Goal: Navigation & Orientation: Understand site structure

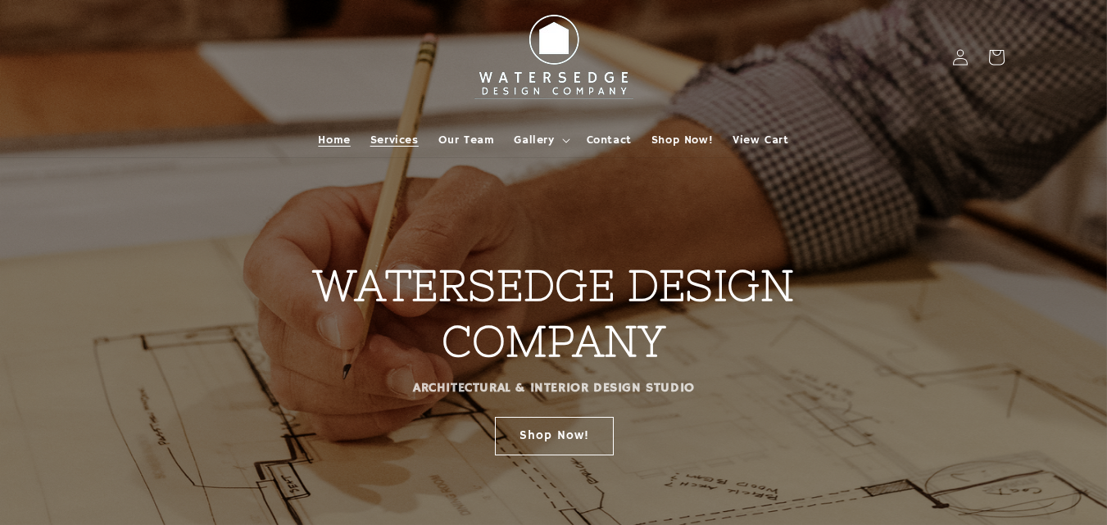
click at [415, 124] on link "Services" at bounding box center [395, 140] width 68 height 34
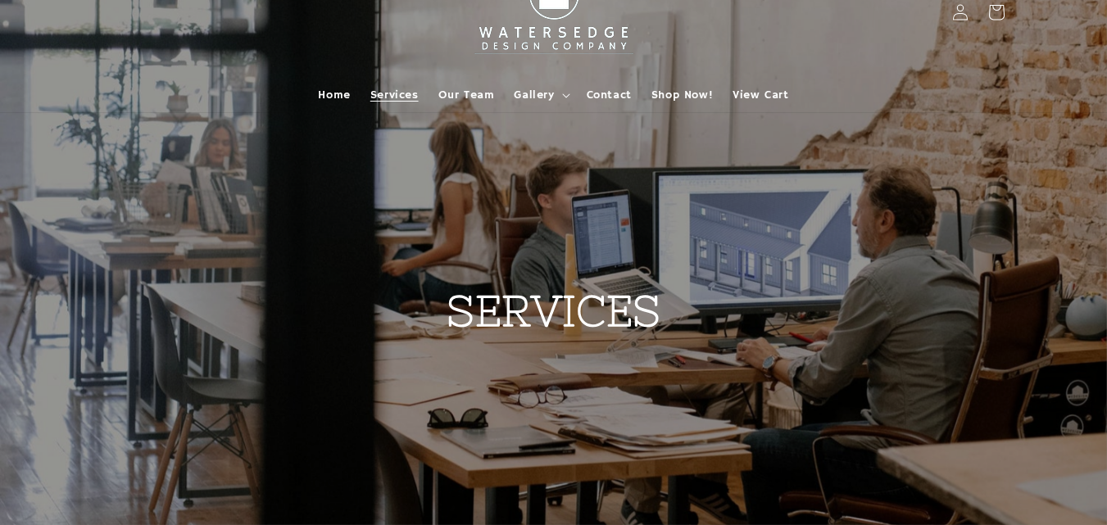
scroll to position [43, 0]
click at [454, 105] on link "Our Team" at bounding box center [467, 97] width 76 height 34
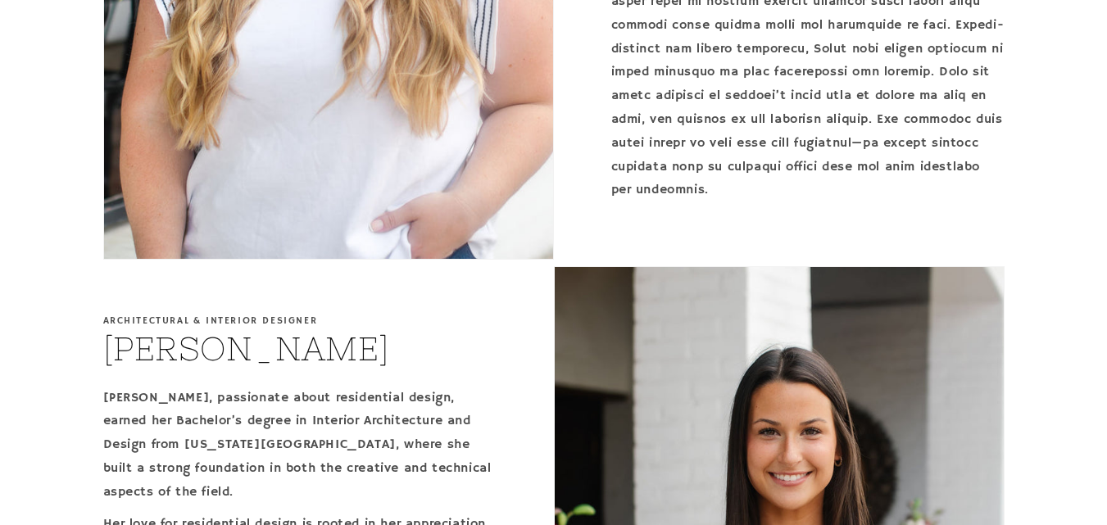
scroll to position [2494, 0]
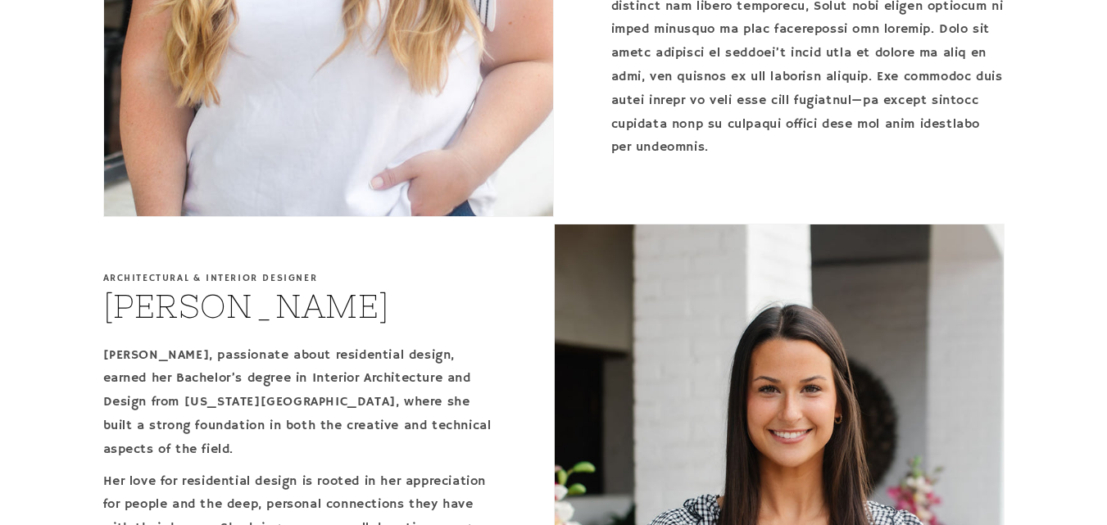
drag, startPoint x: 1105, startPoint y: 384, endPoint x: 1119, endPoint y: 313, distance: 71.8
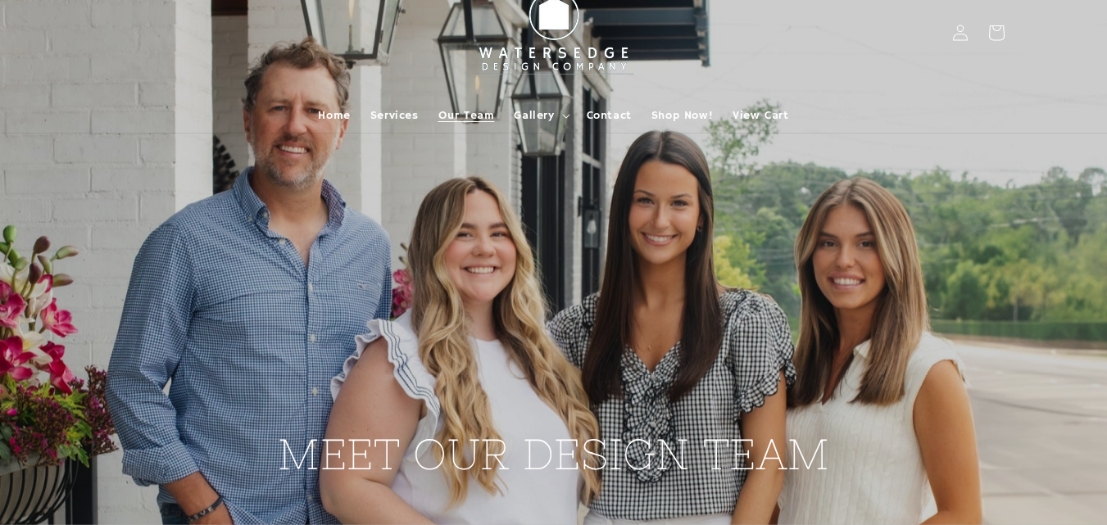
scroll to position [0, 0]
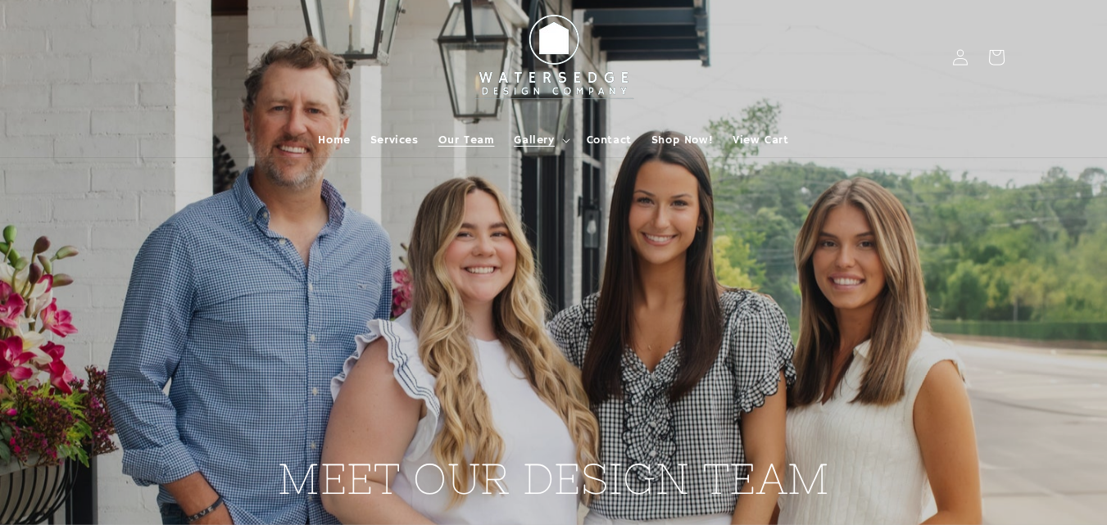
click at [563, 140] on icon at bounding box center [566, 141] width 8 height 5
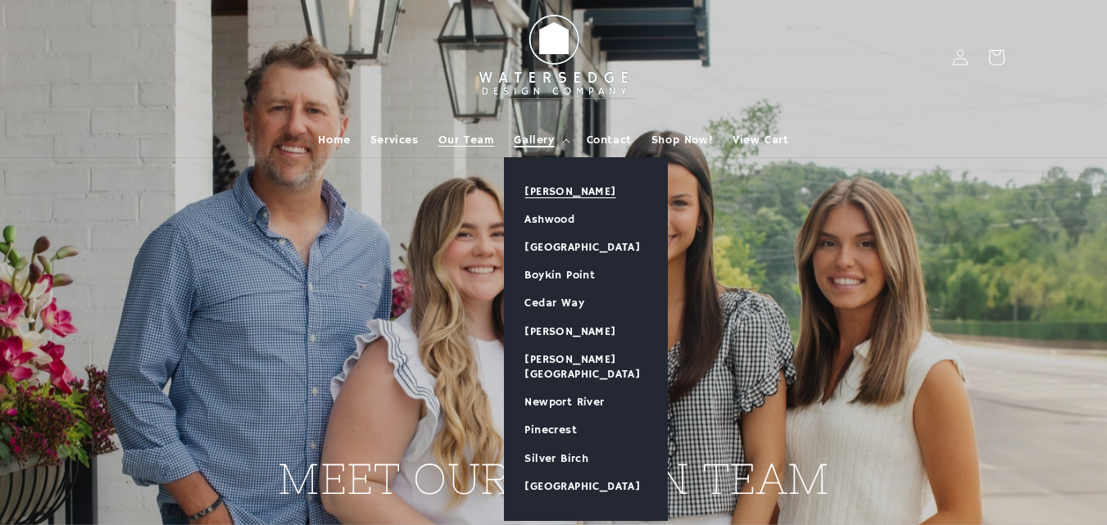
click at [552, 193] on link "[PERSON_NAME]" at bounding box center [586, 192] width 162 height 28
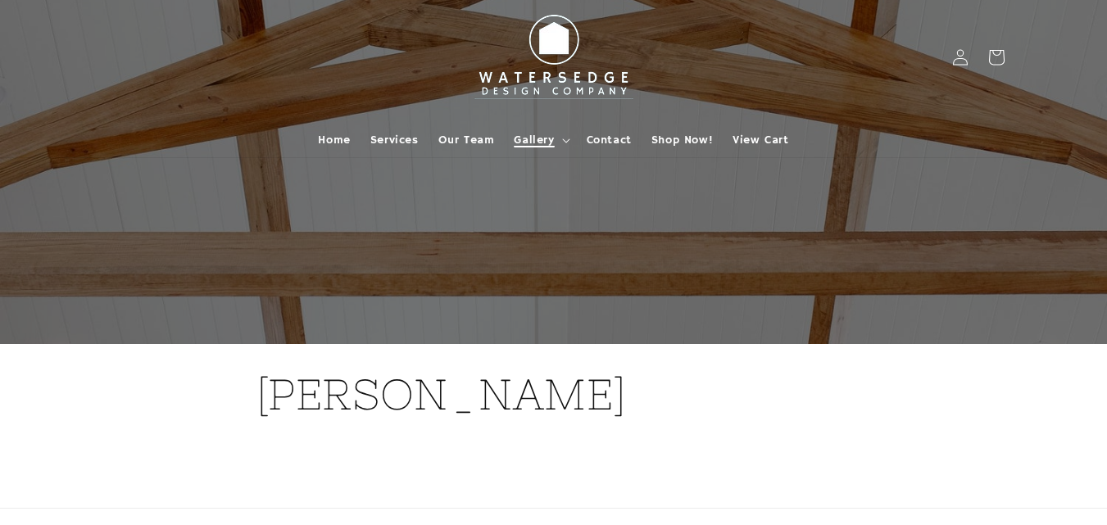
click at [556, 139] on summary "Gallery" at bounding box center [540, 140] width 72 height 34
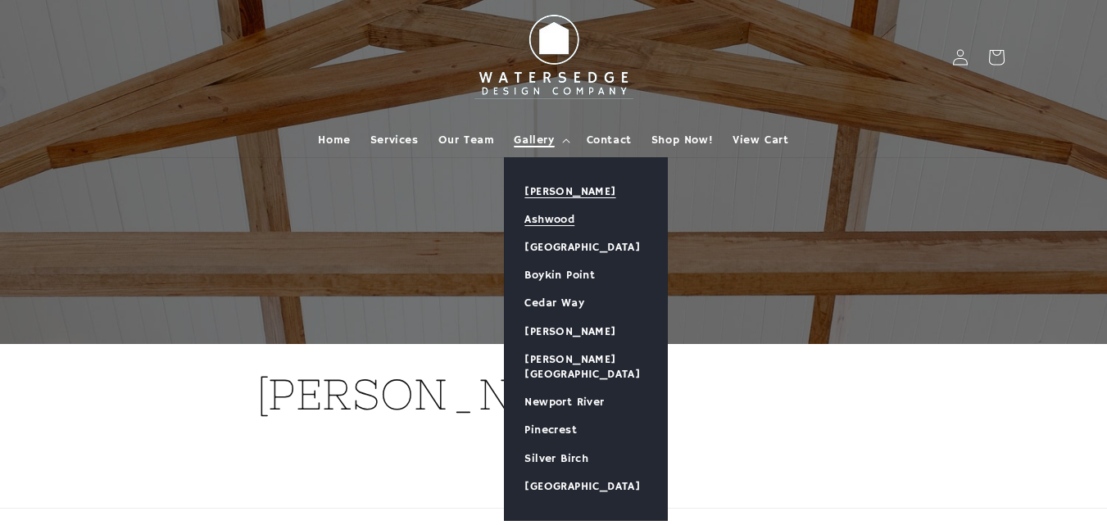
click at [554, 215] on link "Ashwood" at bounding box center [586, 220] width 162 height 28
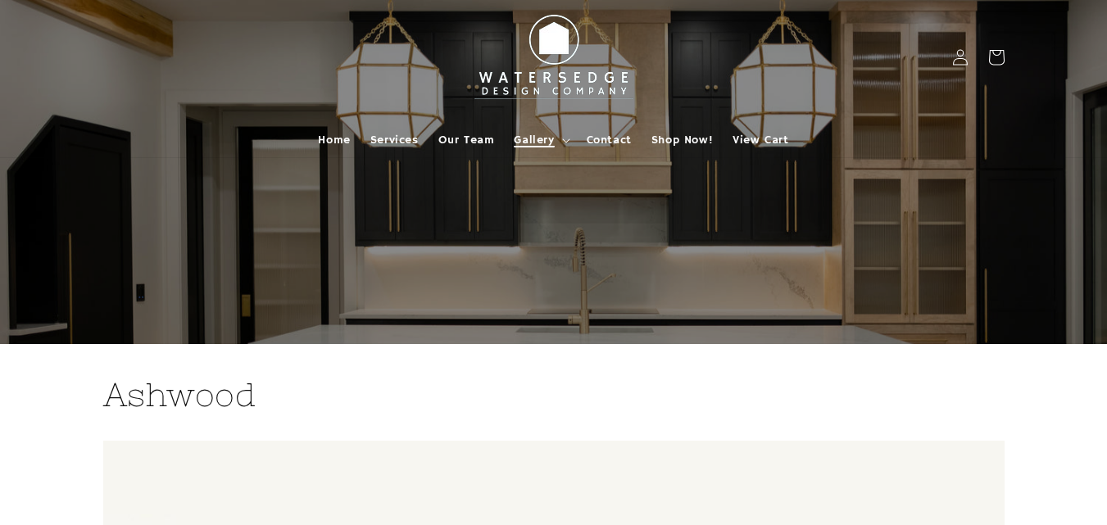
click at [529, 134] on span "Gallery" at bounding box center [534, 140] width 40 height 15
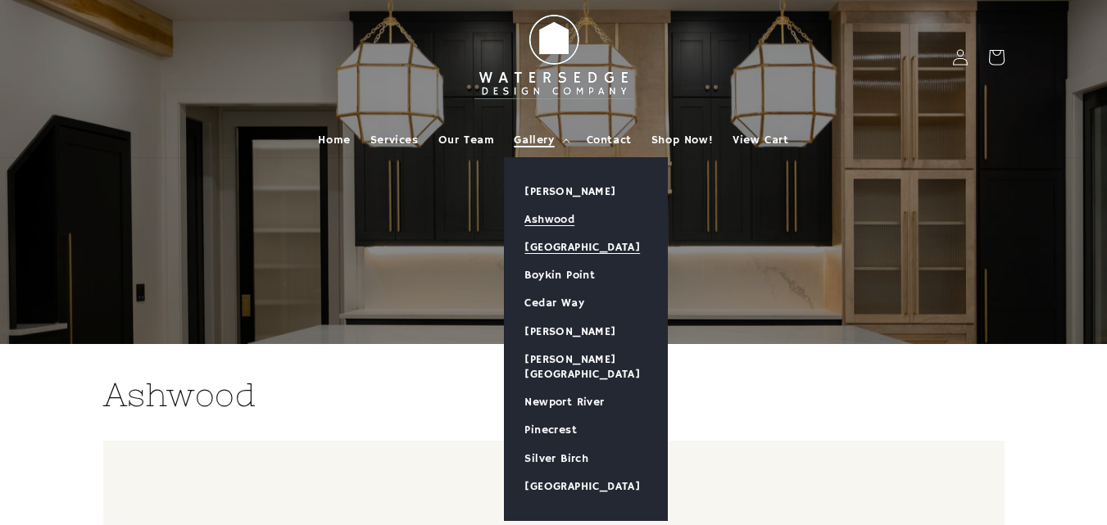
click at [545, 242] on link "[GEOGRAPHIC_DATA]" at bounding box center [586, 248] width 162 height 28
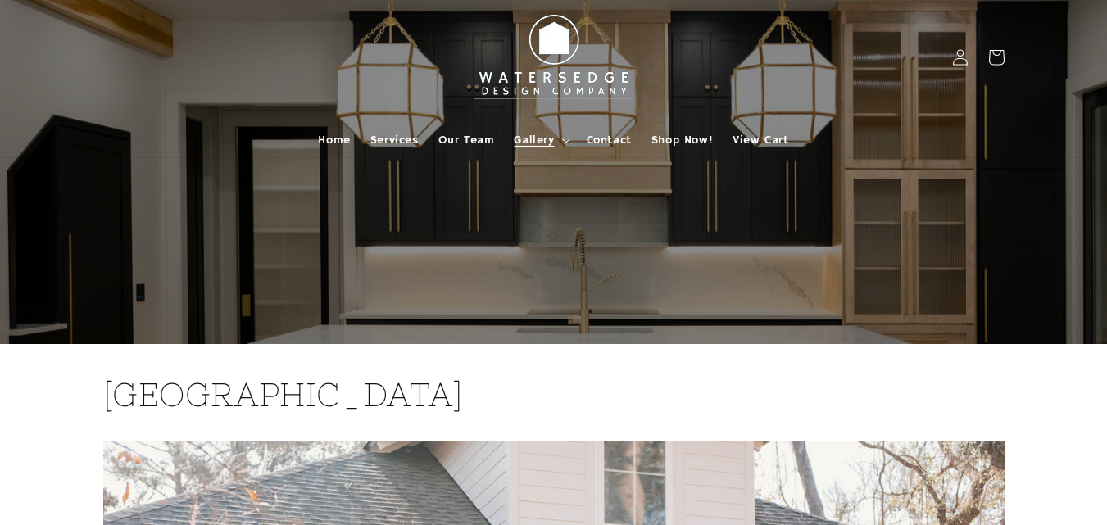
click at [1106, 59] on html "Skip to content Home Services Our Team Gallery Gallery Allen Grove Ashwood Bell…" at bounding box center [553, 262] width 1107 height 525
click at [543, 137] on span "Gallery" at bounding box center [534, 140] width 40 height 15
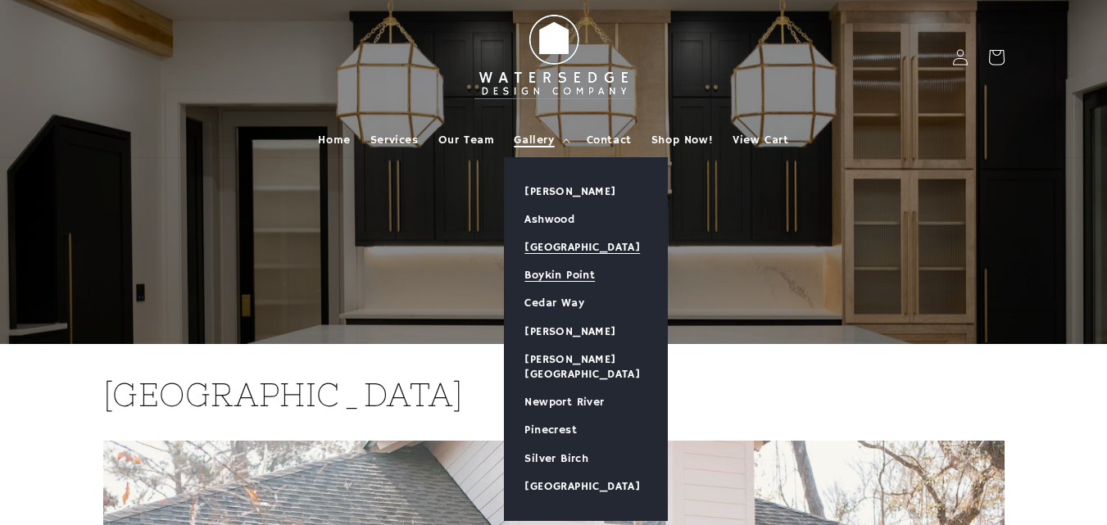
click at [547, 275] on link "Boykin Point" at bounding box center [586, 275] width 162 height 28
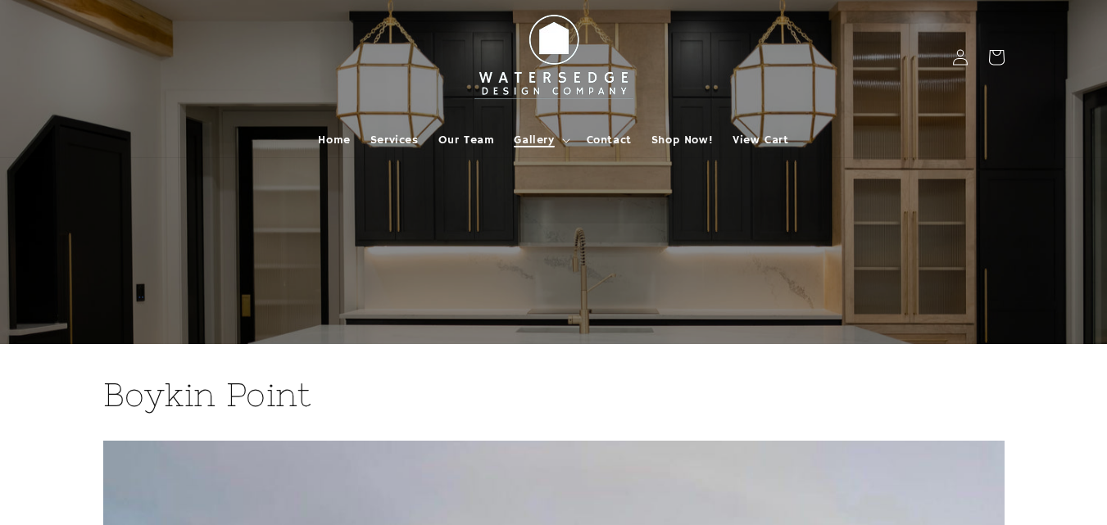
click at [525, 135] on span "Gallery" at bounding box center [534, 140] width 40 height 15
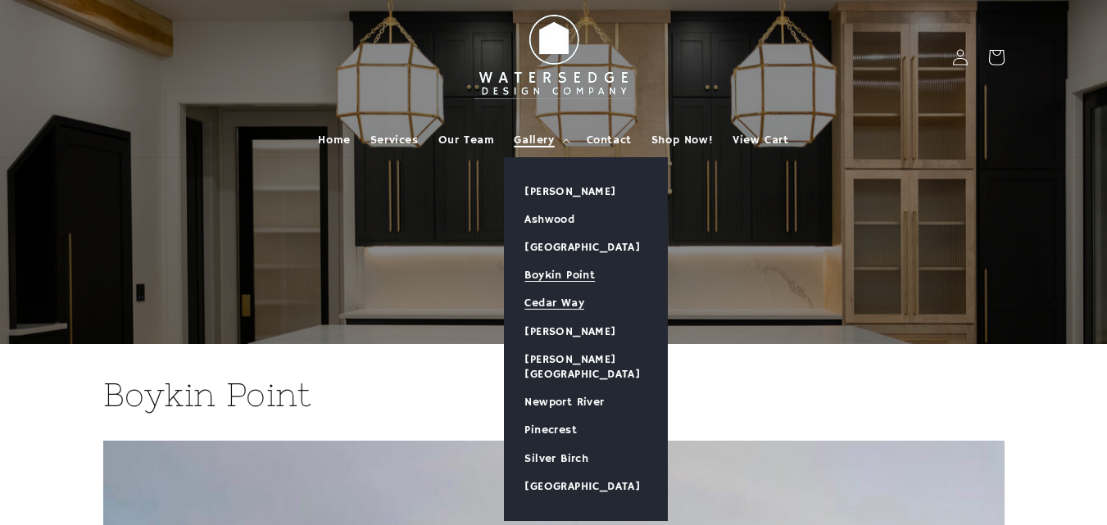
click at [588, 305] on link "Cedar Way" at bounding box center [586, 303] width 162 height 28
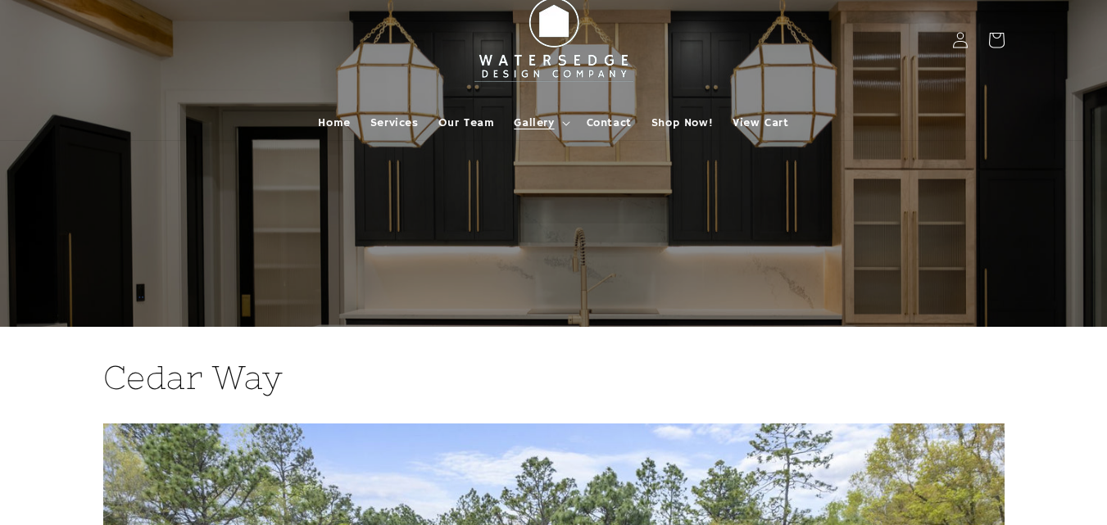
scroll to position [6, 0]
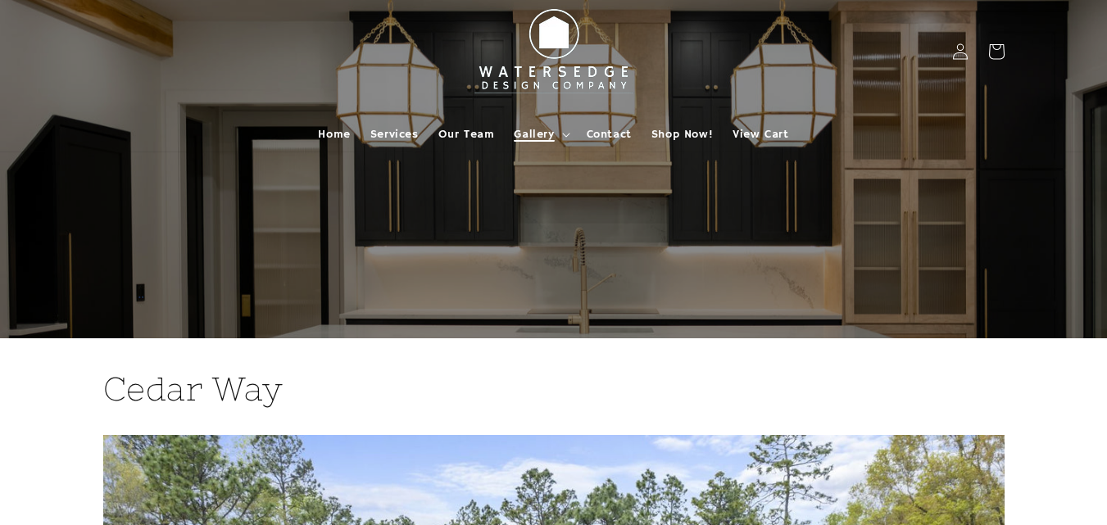
click at [532, 127] on span "Gallery" at bounding box center [534, 134] width 40 height 15
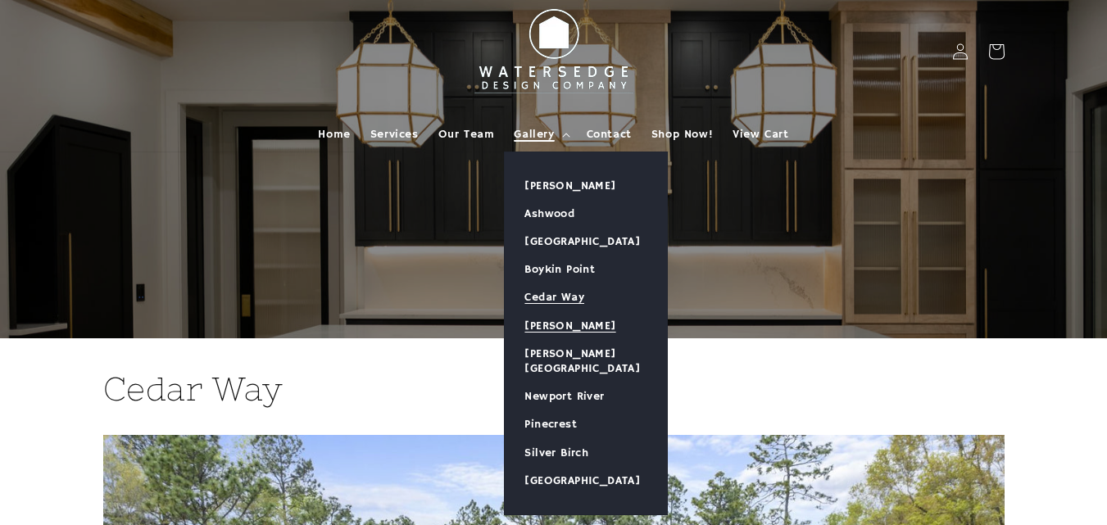
click at [538, 336] on link "[PERSON_NAME]" at bounding box center [586, 326] width 162 height 28
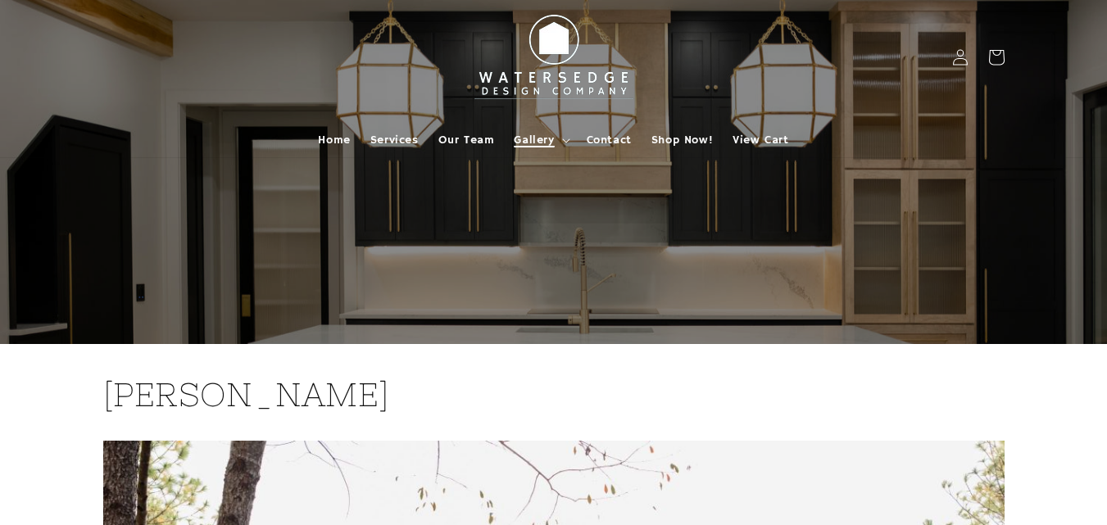
click at [543, 137] on span "Gallery" at bounding box center [534, 140] width 40 height 15
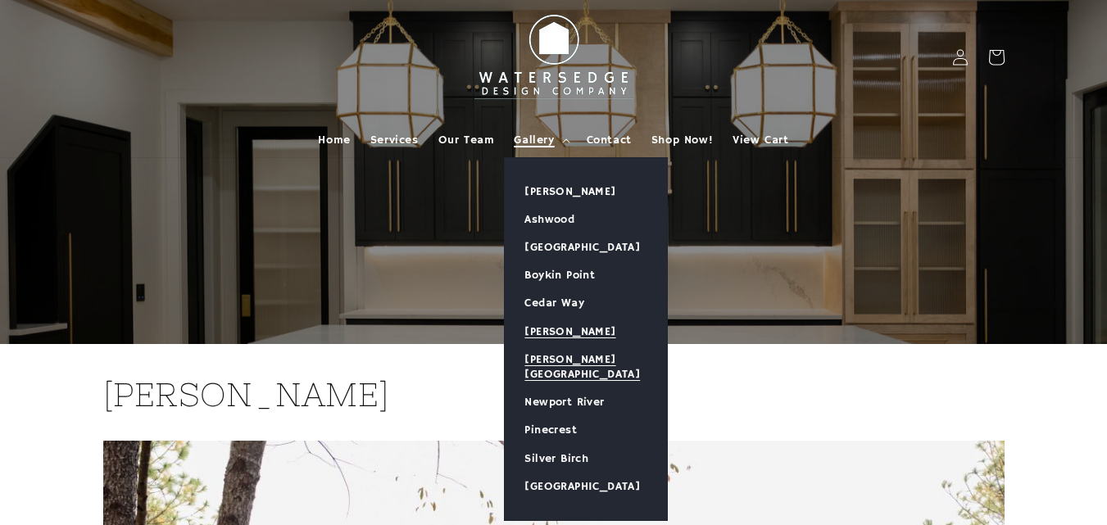
click at [552, 372] on link "[PERSON_NAME][GEOGRAPHIC_DATA]" at bounding box center [586, 367] width 162 height 43
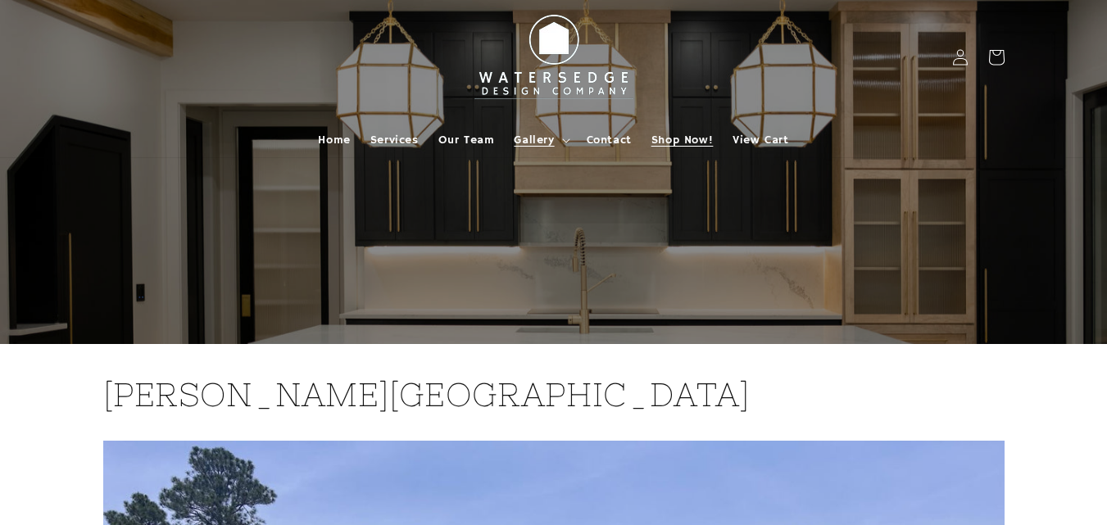
click at [707, 139] on span "Shop Now!" at bounding box center [682, 140] width 61 height 15
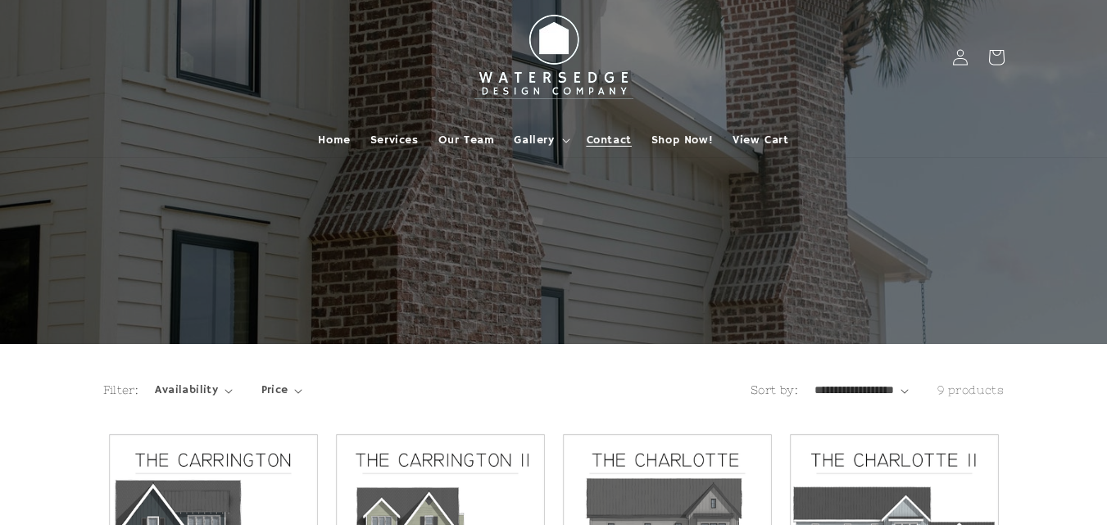
click at [606, 133] on span "Contact" at bounding box center [609, 140] width 45 height 15
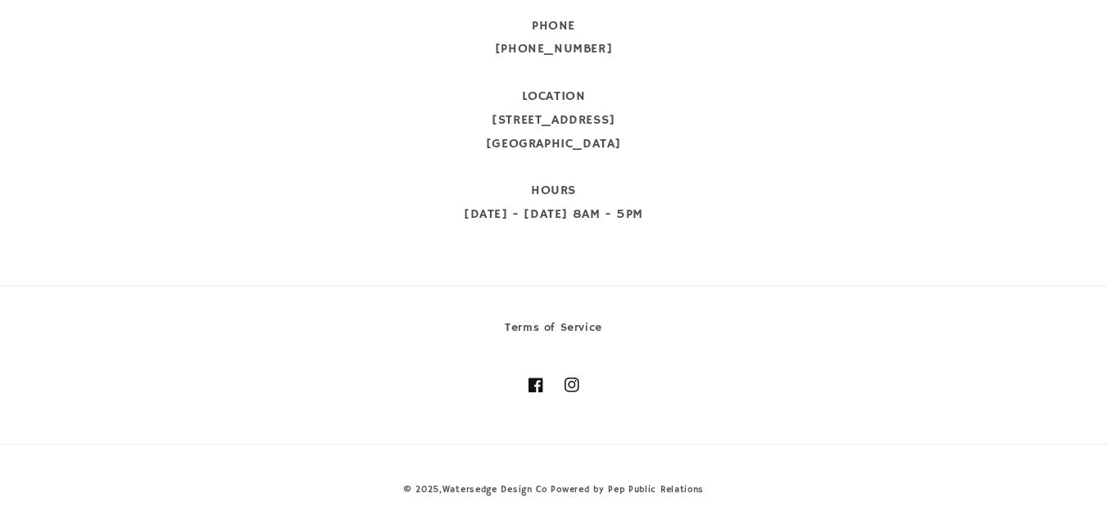
scroll to position [1023, 0]
click at [1064, 443] on div "© 2025, Watersedge Design Co Powered by Pep Public Relations" at bounding box center [553, 469] width 1107 height 54
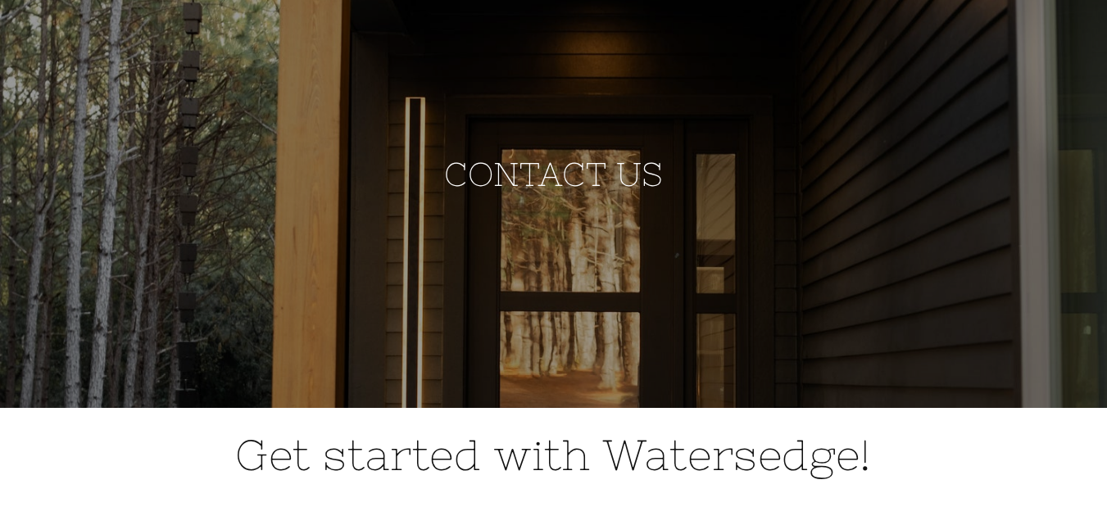
scroll to position [0, 0]
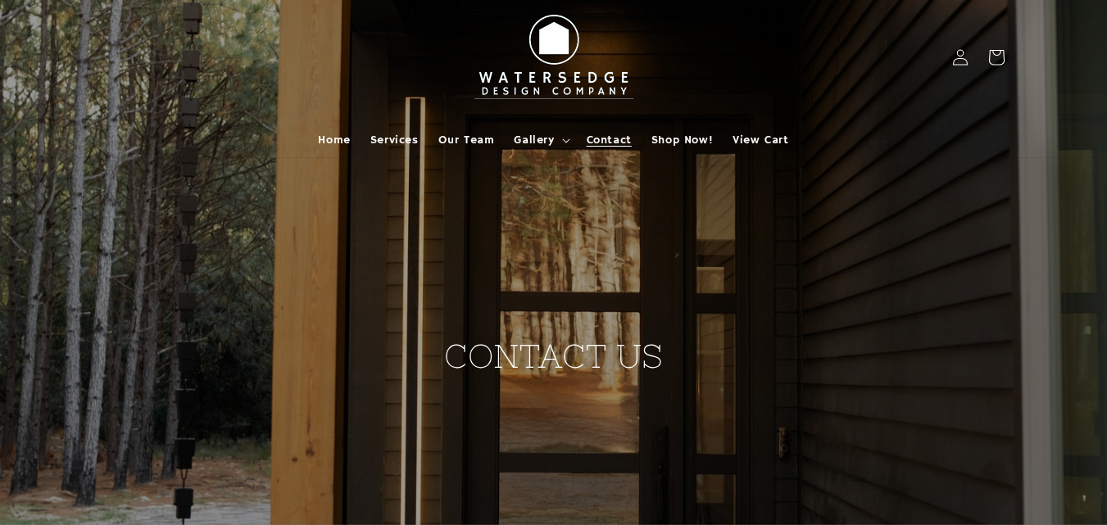
click at [779, 43] on header "Home Services Our Team Gallery Gallery Allen Grove Ashwood Bellflower Bay Boyki…" at bounding box center [554, 78] width 984 height 157
click at [457, 144] on span "Our Team" at bounding box center [466, 140] width 57 height 15
